Goal: Connect with others: Connect with others

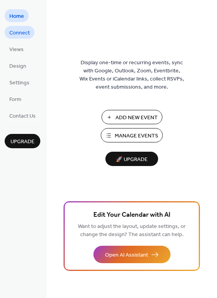
click at [24, 31] on span "Connect" at bounding box center [19, 33] width 21 height 8
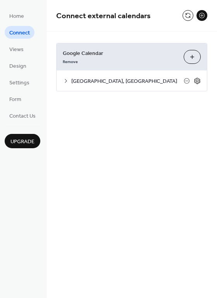
click at [199, 81] on icon at bounding box center [197, 80] width 7 height 7
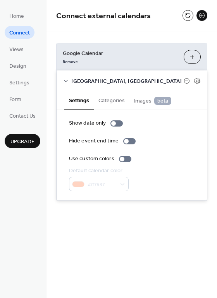
click at [117, 104] on button "Categories" at bounding box center [112, 100] width 36 height 18
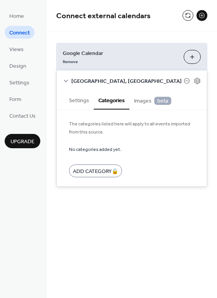
click at [137, 101] on span "Images beta" at bounding box center [152, 101] width 37 height 9
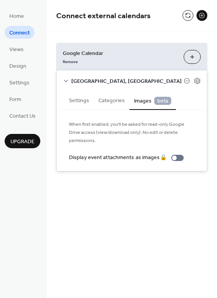
click at [74, 101] on button "Settings" at bounding box center [78, 100] width 29 height 18
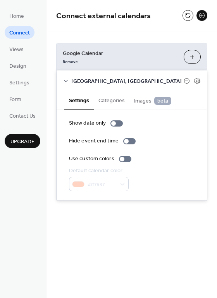
click at [65, 78] on icon at bounding box center [66, 81] width 6 height 6
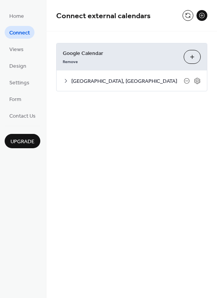
click at [160, 59] on div "Remove" at bounding box center [120, 61] width 115 height 8
click at [187, 14] on button at bounding box center [187, 15] width 11 height 11
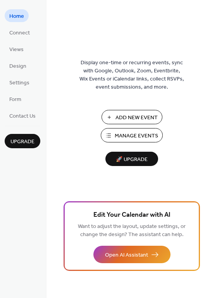
click at [16, 41] on ul "Home Connect Views Design Settings Form Contact Us" at bounding box center [23, 65] width 36 height 113
click at [19, 37] on span "Connect" at bounding box center [19, 33] width 21 height 8
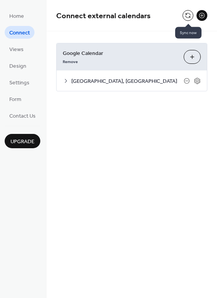
click at [184, 19] on button at bounding box center [187, 15] width 11 height 11
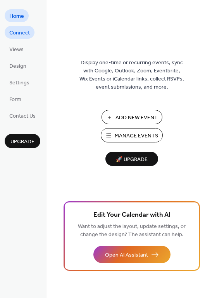
click at [28, 36] on span "Connect" at bounding box center [19, 33] width 21 height 8
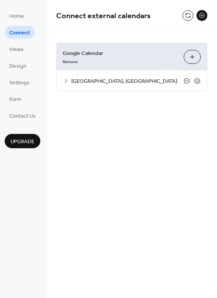
click at [188, 81] on icon at bounding box center [187, 81] width 6 height 6
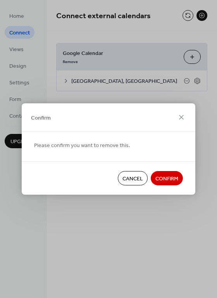
click at [155, 181] on span "Confirm" at bounding box center [166, 179] width 23 height 8
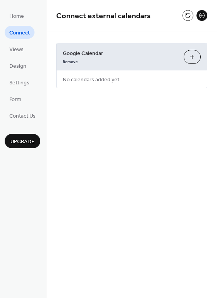
click at [193, 59] on button "Choose Calendars" at bounding box center [192, 57] width 17 height 14
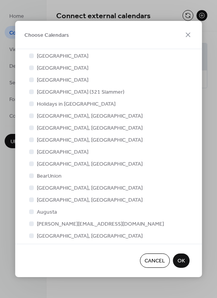
scroll to position [120, 0]
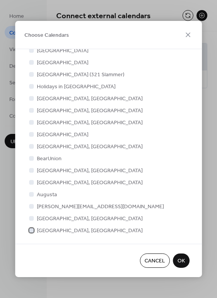
click at [38, 232] on span "[GEOGRAPHIC_DATA], [GEOGRAPHIC_DATA]" at bounding box center [90, 231] width 106 height 8
click at [177, 259] on span "OK" at bounding box center [180, 262] width 7 height 8
